Goal: Contribute content: Add original content to the website for others to see

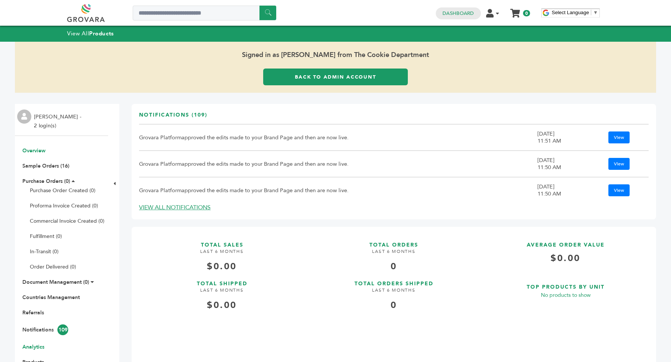
scroll to position [19, 0]
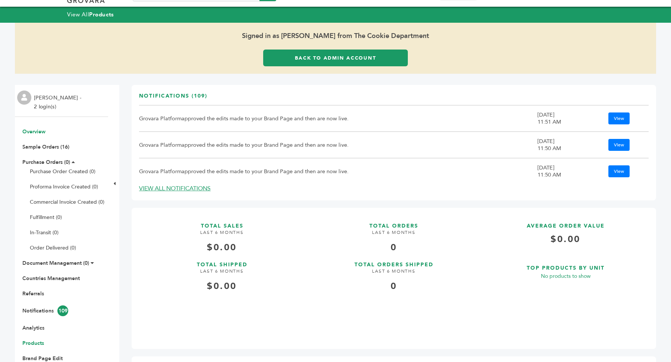
click at [37, 345] on link "Products" at bounding box center [33, 343] width 22 height 7
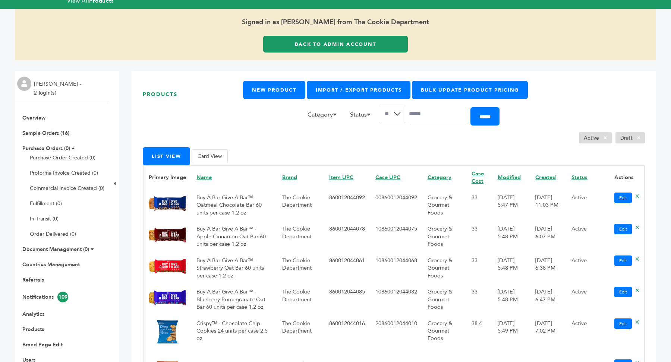
scroll to position [34, 0]
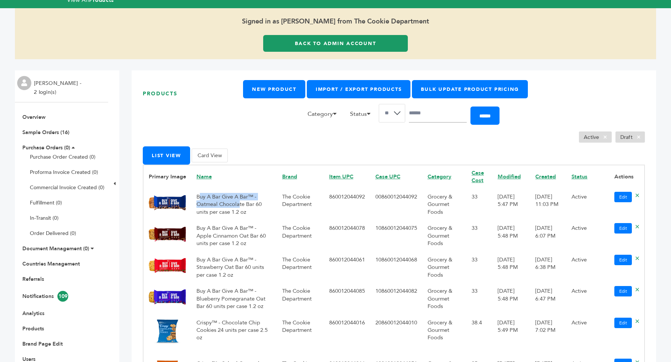
drag, startPoint x: 199, startPoint y: 199, endPoint x: 238, endPoint y: 203, distance: 39.3
click at [238, 203] on td "Buy A Bar Give A Bar™ - Oatmeal Chocolate Bar 60 units per case 1.2 oz" at bounding box center [234, 203] width 86 height 31
click at [623, 201] on link "Edit" at bounding box center [623, 197] width 18 height 10
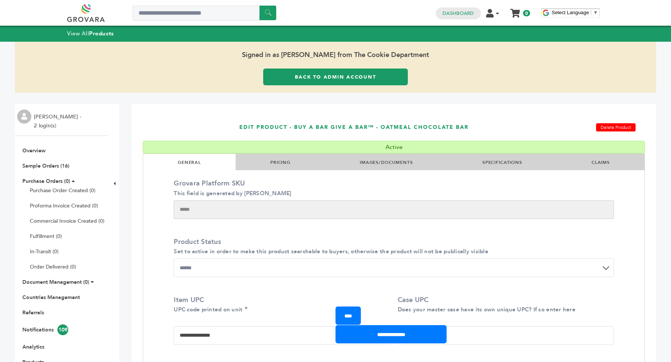
click at [277, 162] on link "PRICING" at bounding box center [280, 163] width 20 height 6
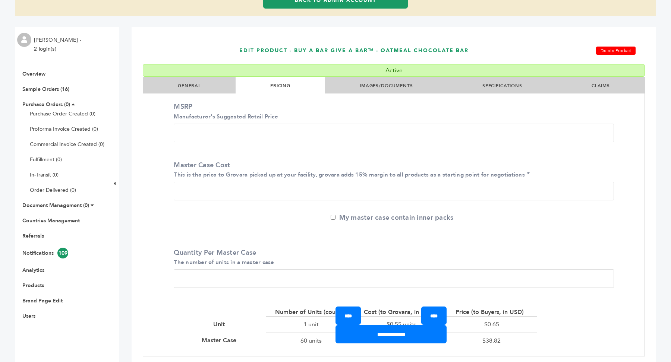
scroll to position [88, 0]
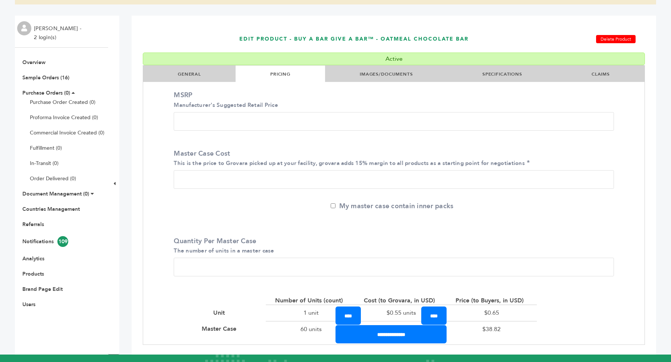
drag, startPoint x: 205, startPoint y: 118, endPoint x: 166, endPoint y: 118, distance: 39.1
click at [166, 118] on div "MSRP Manufacturer's Suggested Retail Price **** Master Case Cost This is the pr…" at bounding box center [393, 215] width 501 height 260
click at [200, 186] on input "**" at bounding box center [394, 179] width 440 height 19
drag, startPoint x: 200, startPoint y: 180, endPoint x: 170, endPoint y: 177, distance: 30.7
click at [170, 177] on div "Master Case Cost This is the price to Grovara picked up at your facility, grova…" at bounding box center [393, 171] width 451 height 54
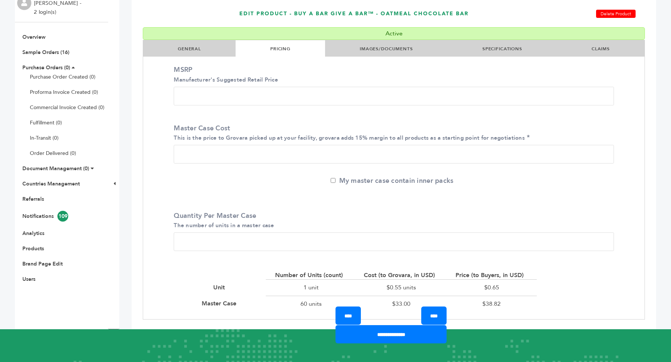
scroll to position [112, 0]
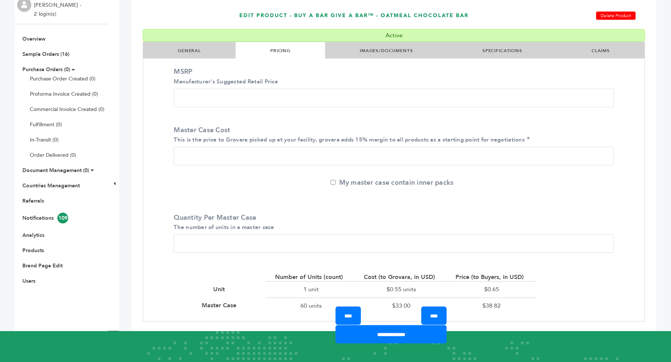
click at [189, 158] on input "**" at bounding box center [394, 156] width 440 height 19
click at [321, 138] on small "This is the price to Grovara picked up at your facility, grovara adds 15% margi…" at bounding box center [349, 139] width 351 height 7
click at [321, 147] on input "**" at bounding box center [394, 156] width 440 height 19
drag, startPoint x: 319, startPoint y: 139, endPoint x: 366, endPoint y: 140, distance: 47.4
click at [366, 140] on small "This is the price to Grovara picked up at your facility, grovara adds 15% margi…" at bounding box center [349, 139] width 351 height 7
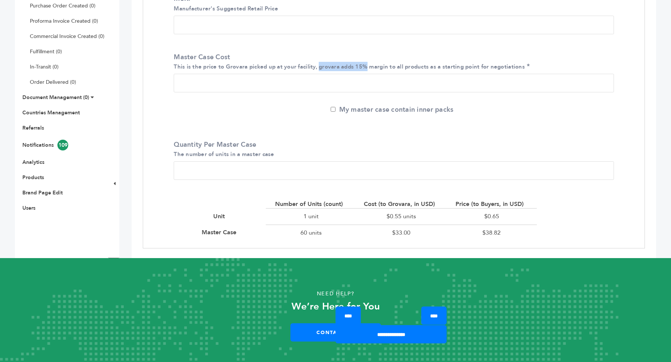
scroll to position [193, 0]
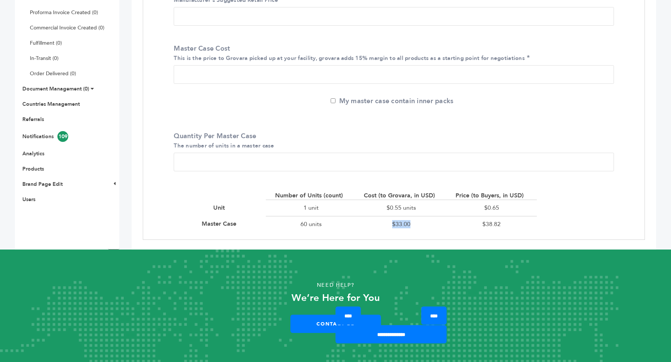
drag, startPoint x: 390, startPoint y: 224, endPoint x: 424, endPoint y: 224, distance: 34.3
click at [424, 224] on div "$33.00" at bounding box center [401, 224] width 90 height 16
drag, startPoint x: 479, startPoint y: 223, endPoint x: 544, endPoint y: 237, distance: 66.0
click at [544, 237] on div "Number of Units (count) Cost (to Grovara, in USD) Price (to Buyers, in USD) Uni…" at bounding box center [356, 212] width 376 height 56
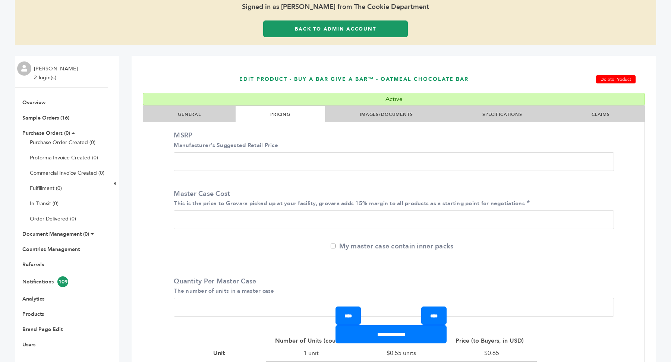
scroll to position [53, 0]
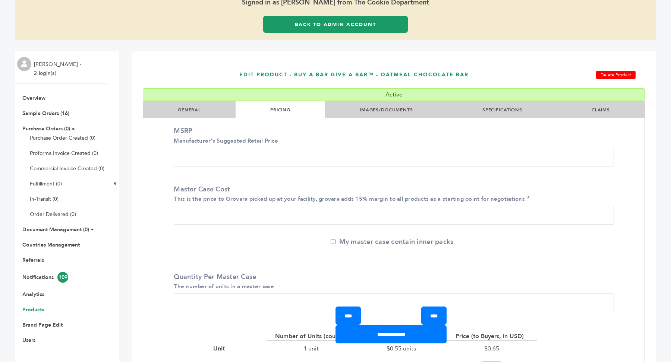
click at [37, 308] on link "Products" at bounding box center [33, 309] width 22 height 7
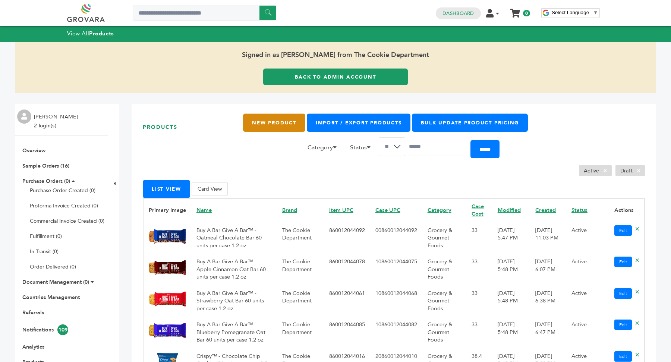
click at [275, 124] on link "New Product" at bounding box center [274, 123] width 62 height 18
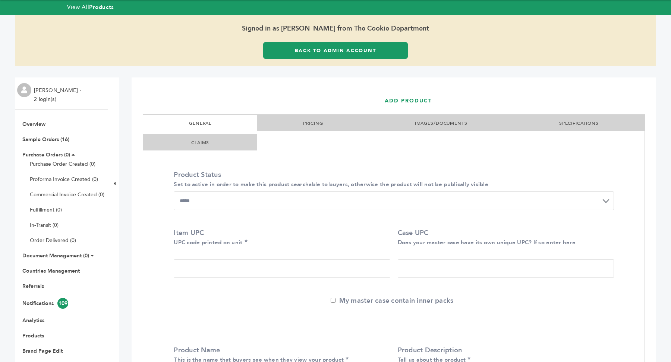
scroll to position [13, 0]
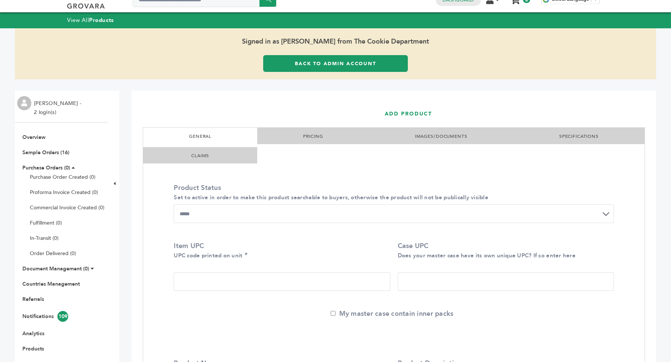
click at [317, 136] on link "PRICING" at bounding box center [313, 136] width 20 height 6
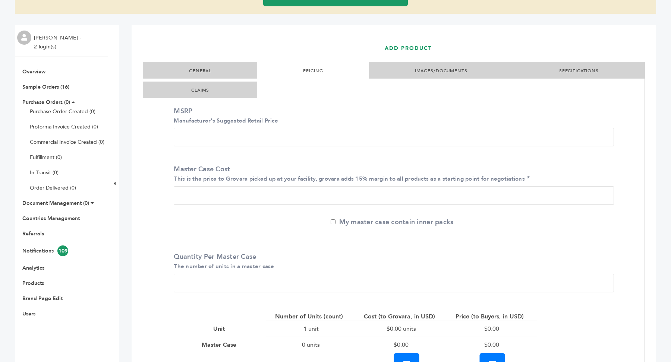
scroll to position [86, 0]
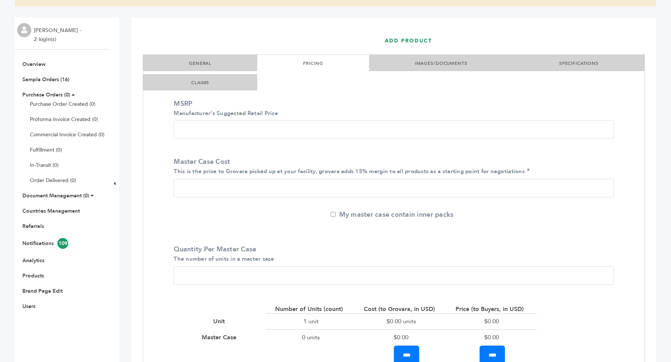
click at [445, 66] on li "IMAGES/DOCUMENTS" at bounding box center [441, 63] width 144 height 16
click at [438, 63] on link "IMAGES/DOCUMENTS" at bounding box center [441, 63] width 53 height 6
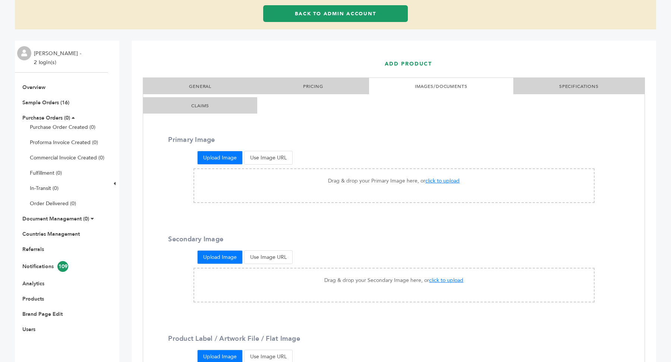
scroll to position [0, 0]
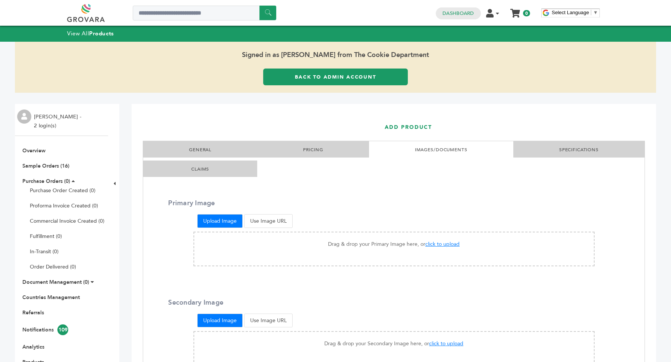
click at [571, 150] on link "SPECIFICATIONS" at bounding box center [579, 150] width 40 height 6
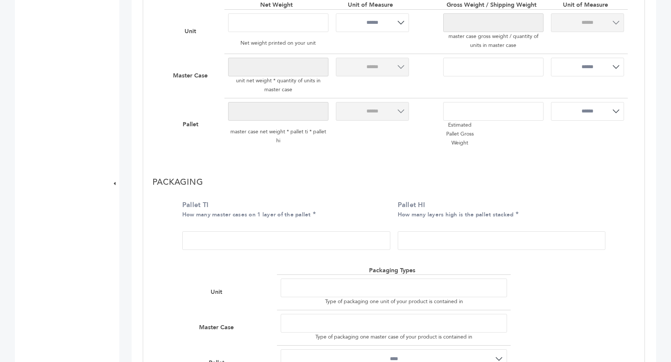
scroll to position [473, 0]
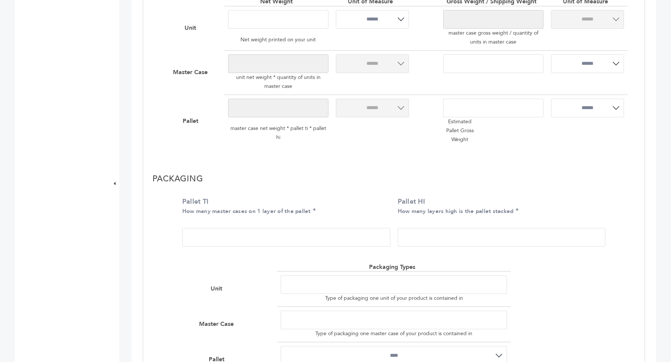
drag, startPoint x: 208, startPoint y: 236, endPoint x: 189, endPoint y: 236, distance: 19.8
click at [189, 236] on input "Pallet TI How many master cases on 1 layer of the pallet" at bounding box center [286, 237] width 208 height 19
type input "*"
drag, startPoint x: 440, startPoint y: 234, endPoint x: 388, endPoint y: 234, distance: 51.8
click at [388, 234] on div "Pallet TI How many master cases on 1 layer of the pallet * Pallet HI How many l…" at bounding box center [394, 224] width 435 height 64
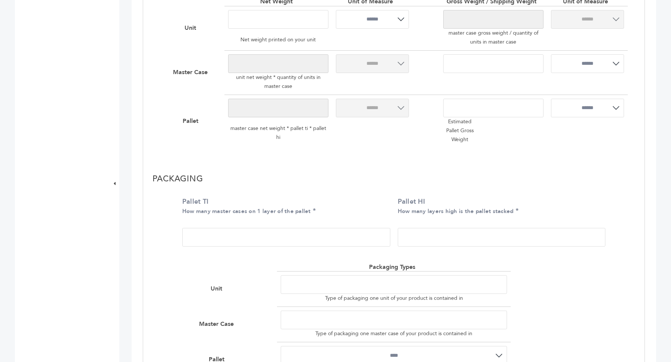
type input "*"
click at [165, 237] on div "**********" at bounding box center [393, 280] width 501 height 230
click at [213, 239] on input "Pallet TI How many master cases on 1 layer of the pallet" at bounding box center [286, 237] width 208 height 19
type input "*"
click at [418, 232] on input "Pallet HI How many layers high is the pallet stacked" at bounding box center [502, 237] width 208 height 19
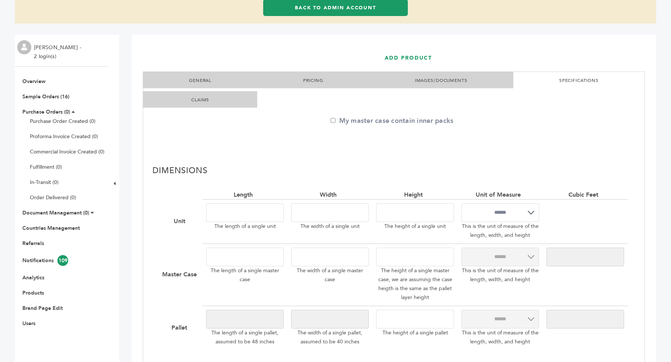
scroll to position [50, 0]
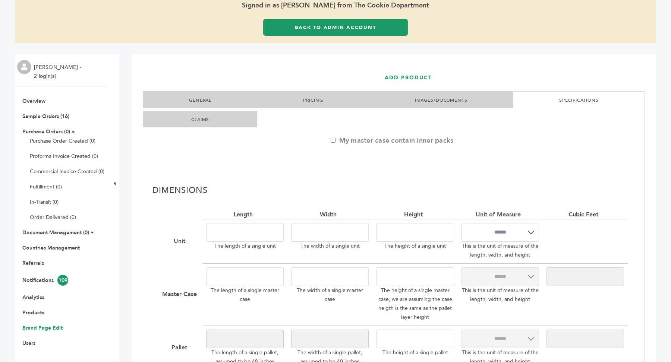
type input "*"
click at [48, 328] on link "Brand Page Edit" at bounding box center [42, 328] width 40 height 7
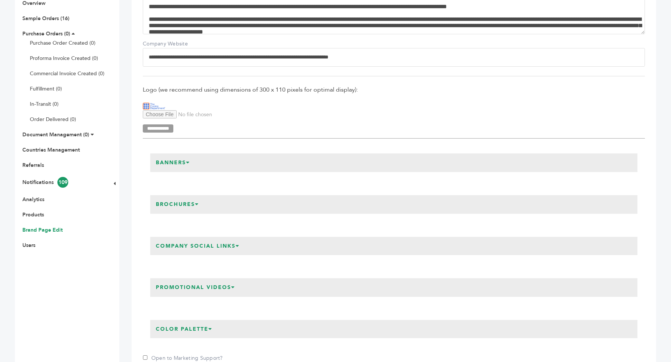
scroll to position [155, 0]
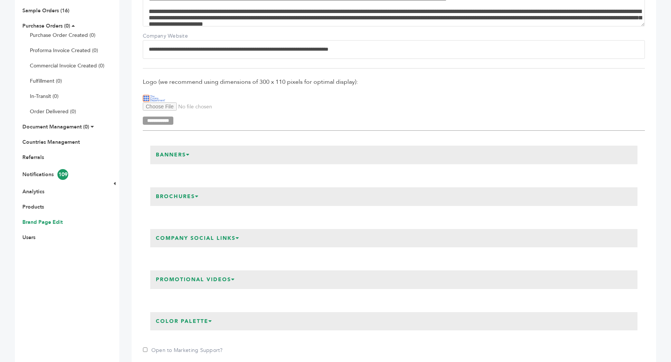
click at [196, 157] on h3 "Banners" at bounding box center [172, 155] width 45 height 19
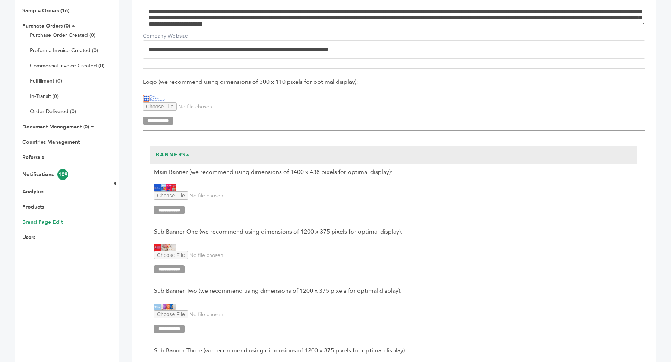
click at [182, 150] on h3 "Banners" at bounding box center [172, 155] width 45 height 19
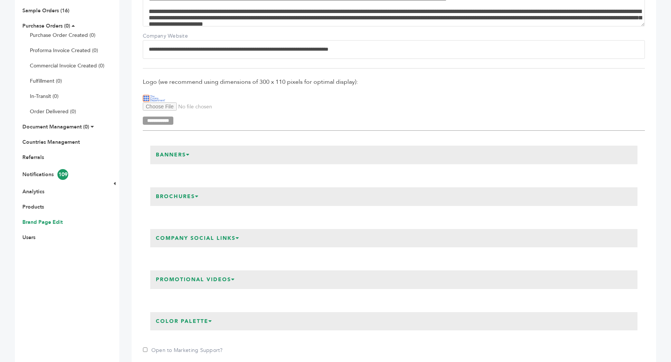
click at [188, 198] on h3 "Brochures" at bounding box center [177, 197] width 54 height 19
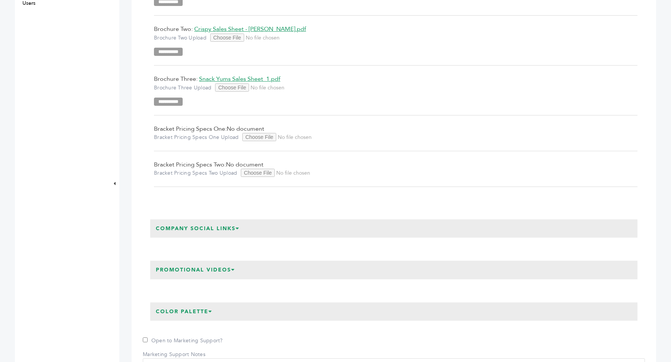
scroll to position [0, 0]
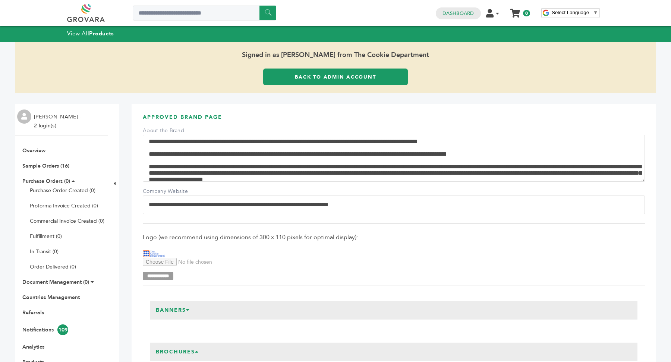
click at [350, 79] on link "Back to Admin Account" at bounding box center [335, 77] width 145 height 17
